Goal: Task Accomplishment & Management: Manage account settings

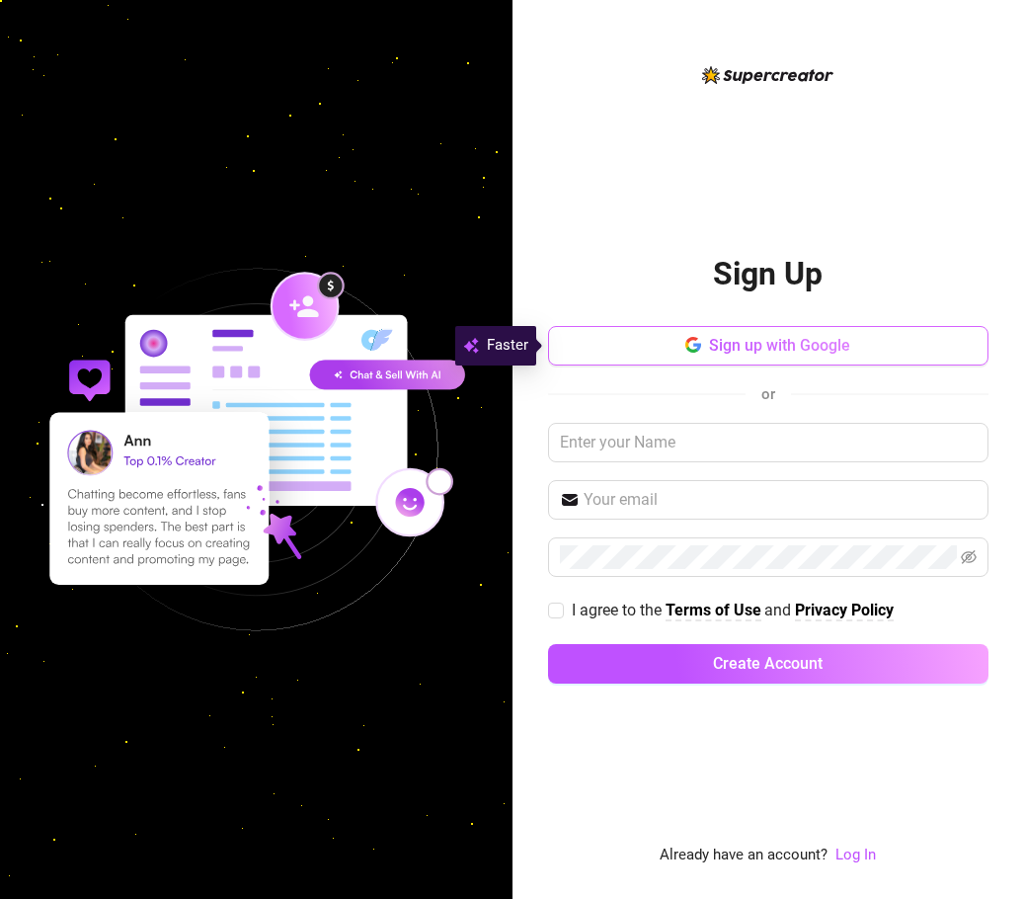
click at [711, 352] on span "Sign up with Google" at bounding box center [779, 345] width 141 height 19
click at [636, 419] on div "Sign up with Google or I agree to the Terms of Use and Privacy Policy Create Ac…" at bounding box center [768, 513] width 440 height 375
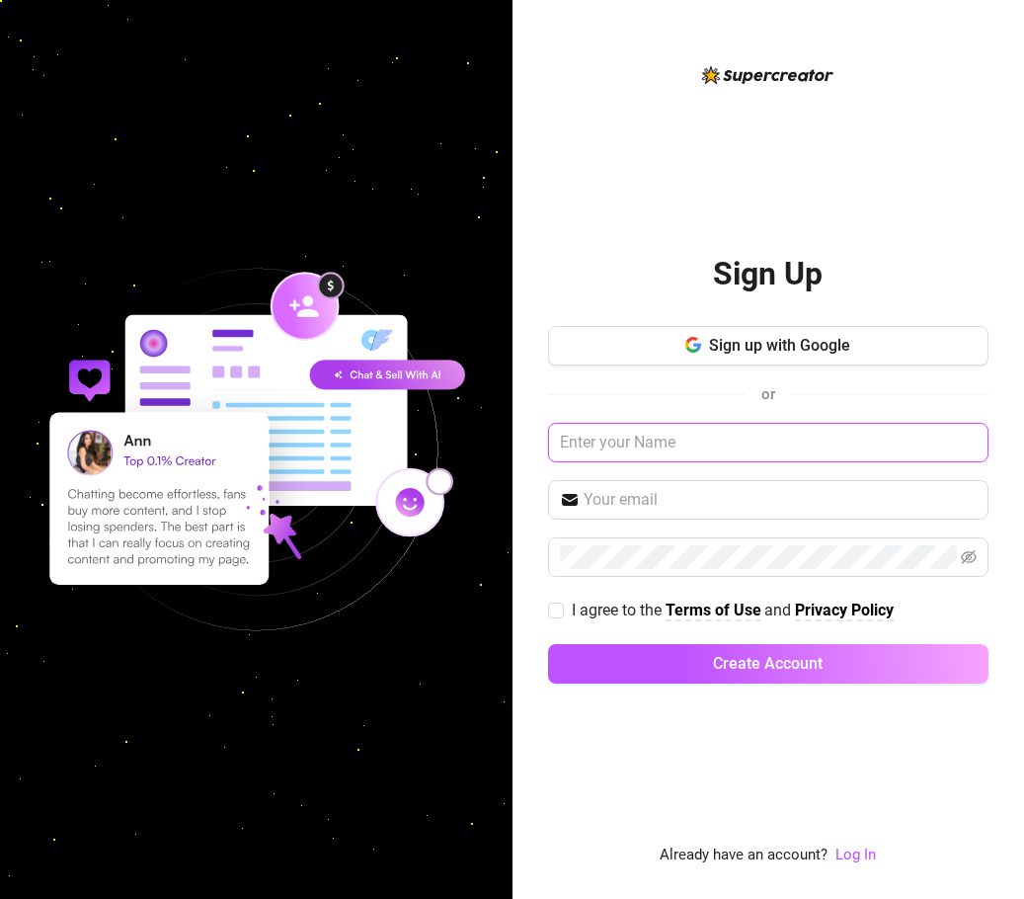
click at [637, 433] on input "text" at bounding box center [768, 442] width 440 height 39
click at [843, 852] on link "Log In" at bounding box center [855, 854] width 40 height 18
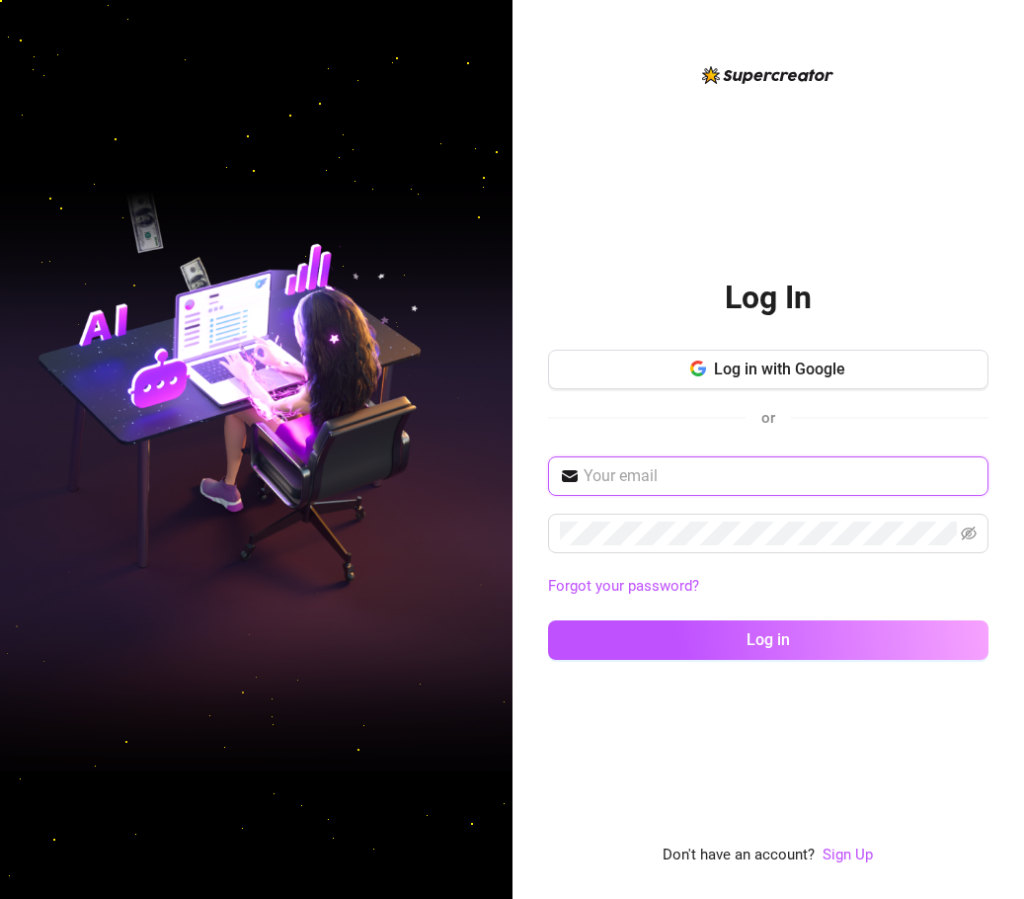
click at [704, 483] on input "text" at bounding box center [780, 476] width 393 height 24
type input "kerenhappuch0612@gmail.com"
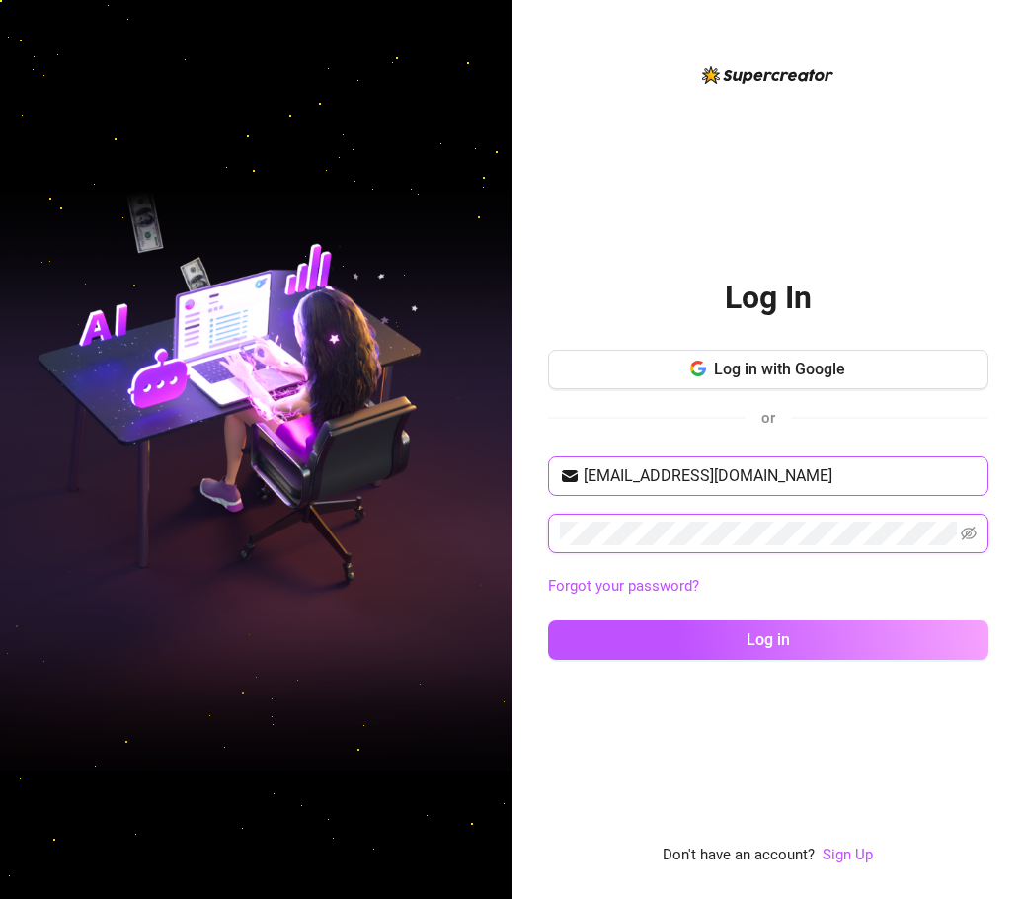
click at [548, 620] on button "Log in" at bounding box center [768, 639] width 440 height 39
